Goal: Task Accomplishment & Management: Use online tool/utility

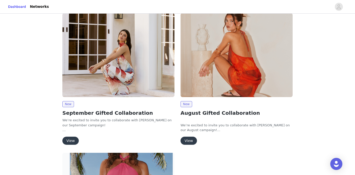
scroll to position [46, 0]
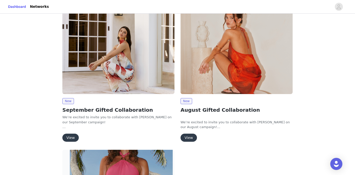
click at [72, 137] on button "View" at bounding box center [70, 138] width 16 height 8
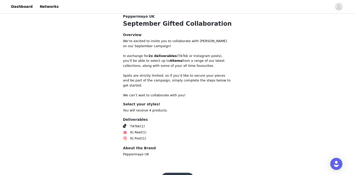
scroll to position [208, 0]
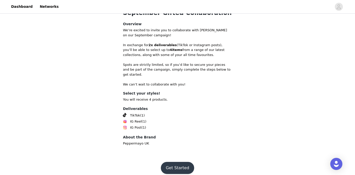
click at [186, 162] on button "Get Started" at bounding box center [178, 168] width 34 height 12
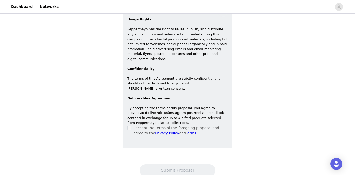
scroll to position [292, 0]
click at [128, 126] on span at bounding box center [129, 128] width 4 height 4
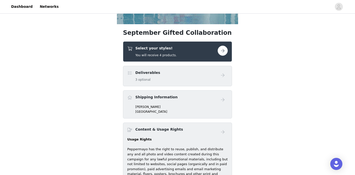
scroll to position [169, 0]
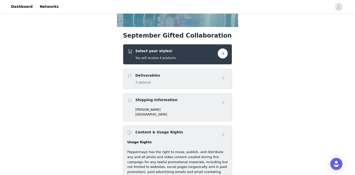
click at [221, 49] on button "button" at bounding box center [223, 53] width 10 height 10
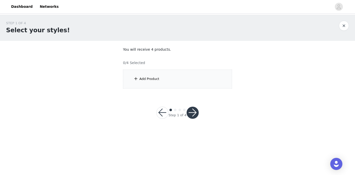
click at [156, 82] on div "Add Product" at bounding box center [177, 79] width 109 height 19
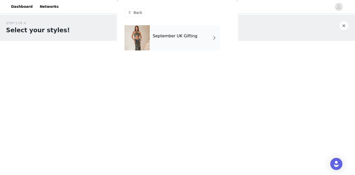
click at [204, 34] on div "September UK Gifting" at bounding box center [185, 37] width 70 height 25
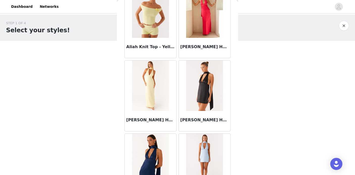
scroll to position [597, 0]
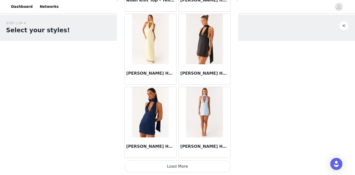
click at [176, 166] on button "Load More" at bounding box center [177, 167] width 106 height 12
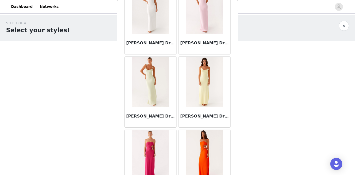
scroll to position [1329, 0]
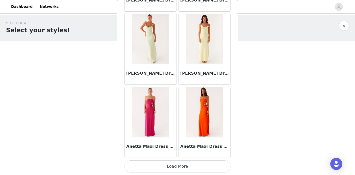
click at [181, 166] on button "Load More" at bounding box center [177, 167] width 106 height 12
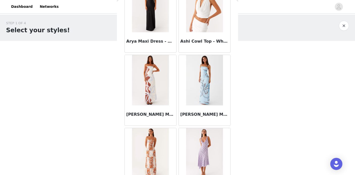
scroll to position [2061, 0]
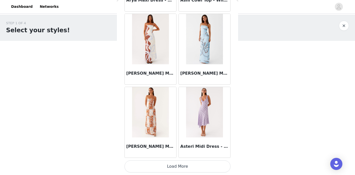
click at [185, 169] on button "Load More" at bounding box center [177, 167] width 106 height 12
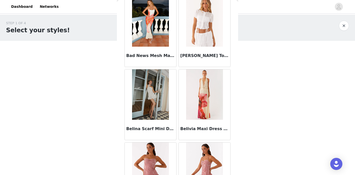
scroll to position [2794, 0]
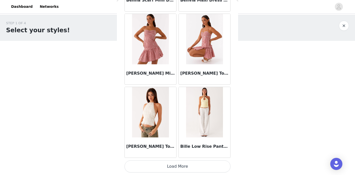
click at [182, 162] on button "Load More" at bounding box center [177, 167] width 106 height 12
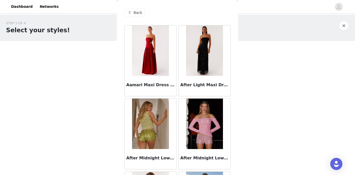
scroll to position [62, 0]
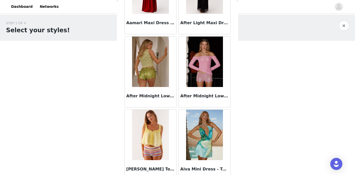
click at [254, 113] on div "STEP 1 OF 4 Select your styles! You will receive 4 products. 0/4 Selected Add P…" at bounding box center [177, 73] width 355 height 116
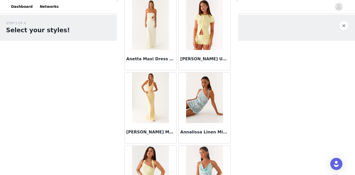
scroll to position [1564, 0]
